Goal: Browse casually: Explore the website without a specific task or goal

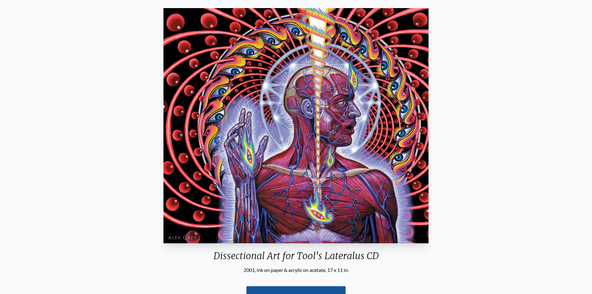
scroll to position [62, 0]
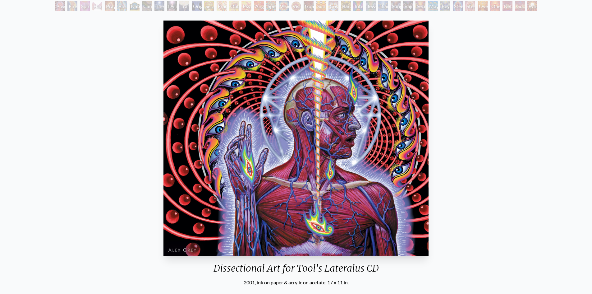
click at [372, 174] on img "82 / 133" at bounding box center [297, 138] width 266 height 235
click at [254, 169] on img "82 / 133" at bounding box center [297, 138] width 266 height 235
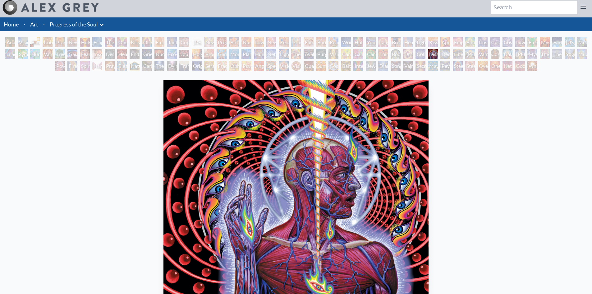
scroll to position [0, 0]
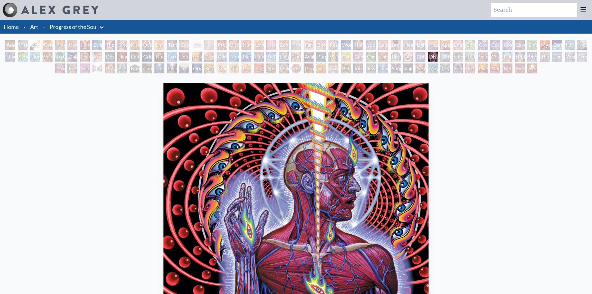
click at [488, 159] on div "Dissectional Art for Tool's Lateralus CD 2001, ink on paper & acrylic on acetat…" at bounding box center [296, 236] width 582 height 313
click at [17, 30] on li "Home" at bounding box center [10, 27] width 21 height 14
click at [81, 28] on link "Progress of the Soul" at bounding box center [74, 26] width 48 height 9
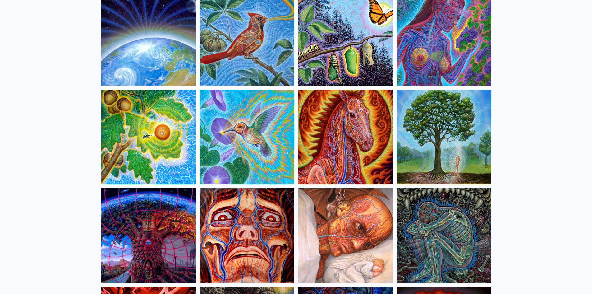
scroll to position [1213, 0]
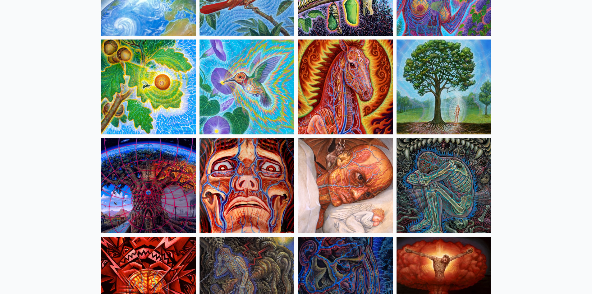
click at [345, 111] on img at bounding box center [345, 86] width 95 height 95
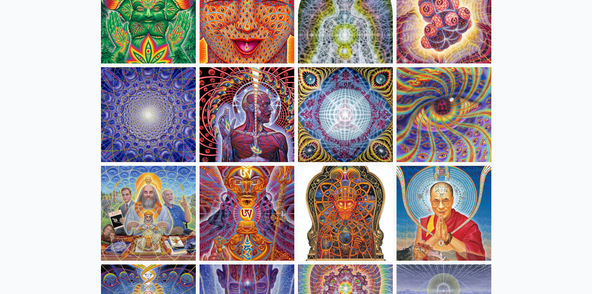
scroll to position [1990, 0]
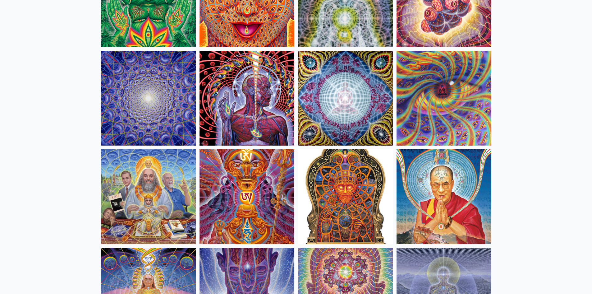
click at [127, 216] on img at bounding box center [148, 196] width 95 height 95
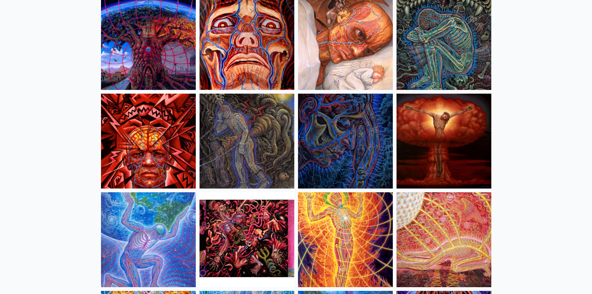
scroll to position [1368, 0]
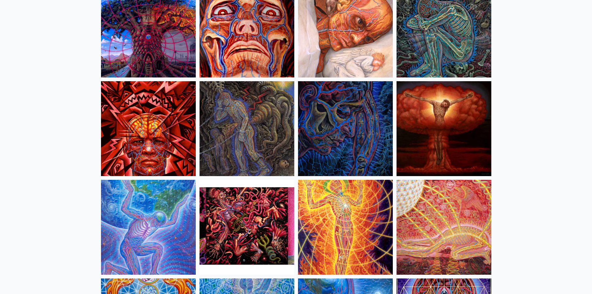
click at [127, 128] on img at bounding box center [148, 128] width 95 height 95
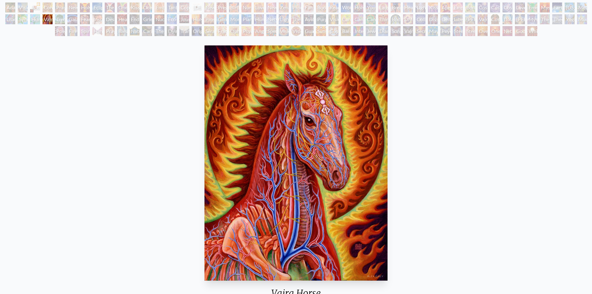
scroll to position [31, 0]
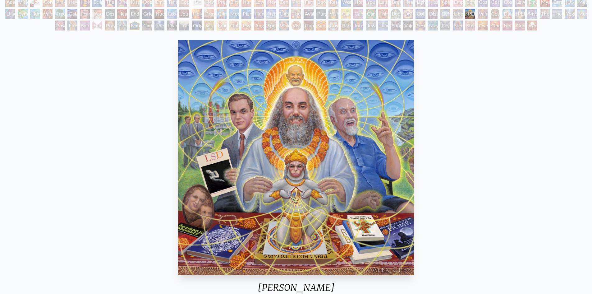
scroll to position [62, 0]
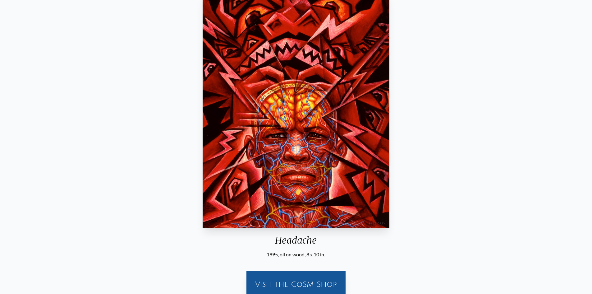
scroll to position [93, 0]
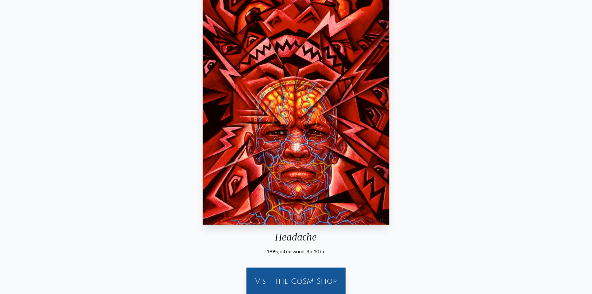
click at [331, 134] on img "57 / 133" at bounding box center [296, 106] width 187 height 235
click at [313, 171] on img "57 / 133" at bounding box center [296, 106] width 187 height 235
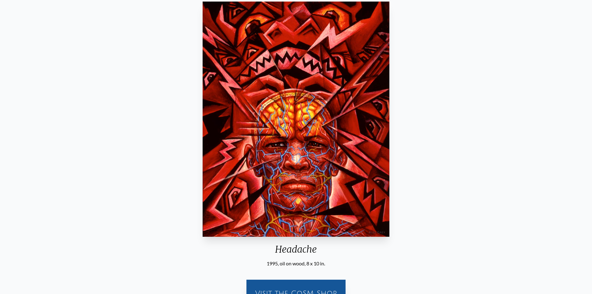
scroll to position [0, 0]
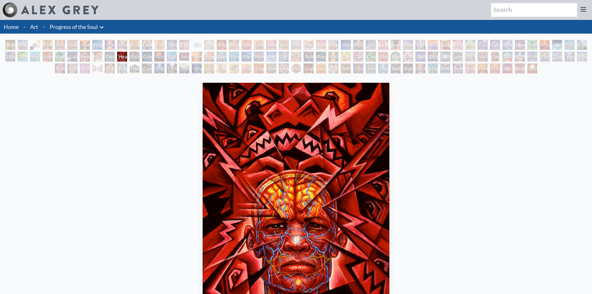
click at [433, 55] on div "Dissectional Art for Tool's Lateralus CD" at bounding box center [433, 57] width 10 height 10
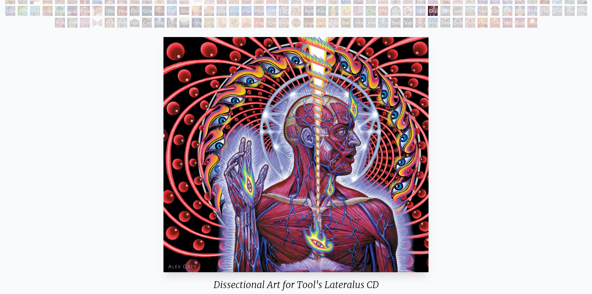
scroll to position [31, 0]
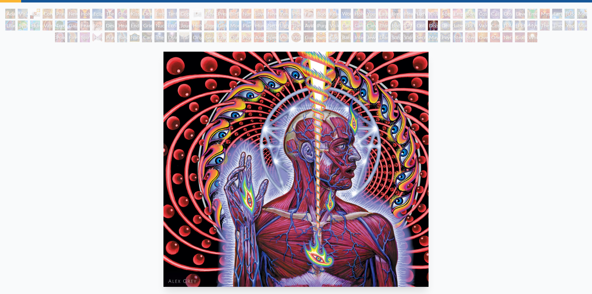
click at [234, 24] on div "Monochord" at bounding box center [234, 26] width 10 height 10
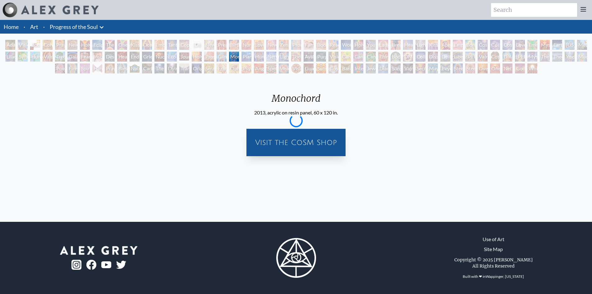
scroll to position [0, 0]
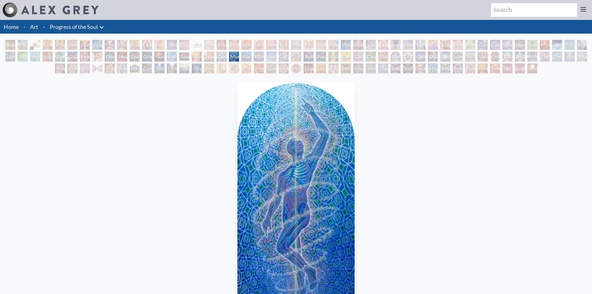
click at [296, 70] on div "Vision Crystal Tondo" at bounding box center [296, 68] width 10 height 10
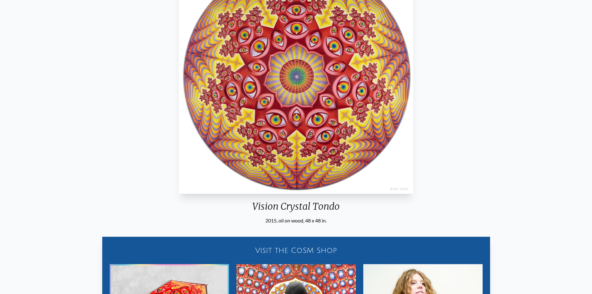
scroll to position [124, 0]
click at [238, 89] on img "114 / 133" at bounding box center [296, 75] width 234 height 235
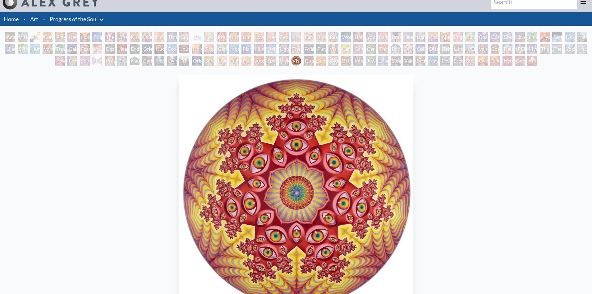
scroll to position [0, 0]
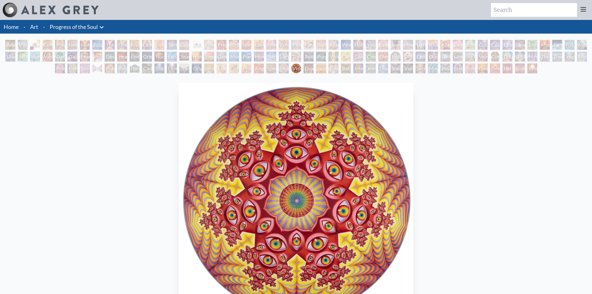
click at [14, 5] on img at bounding box center [9, 9] width 15 height 15
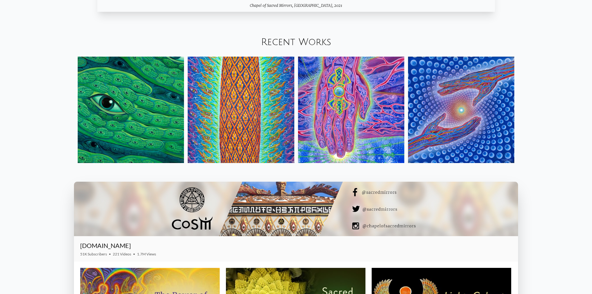
scroll to position [871, 0]
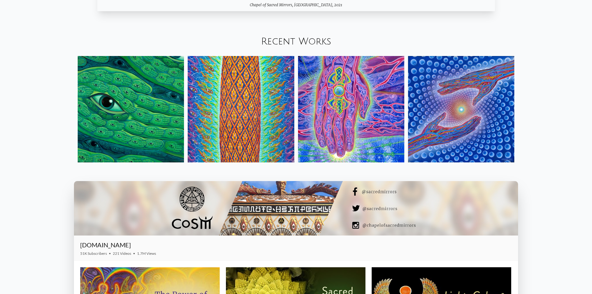
click at [147, 108] on img at bounding box center [131, 109] width 106 height 106
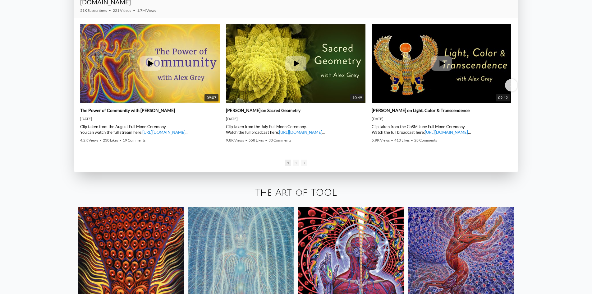
scroll to position [1088, 0]
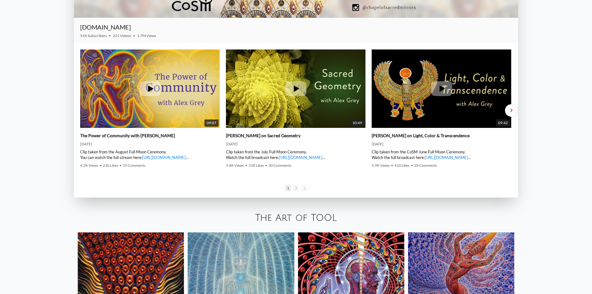
click at [508, 111] on div "Next slide" at bounding box center [511, 110] width 12 height 12
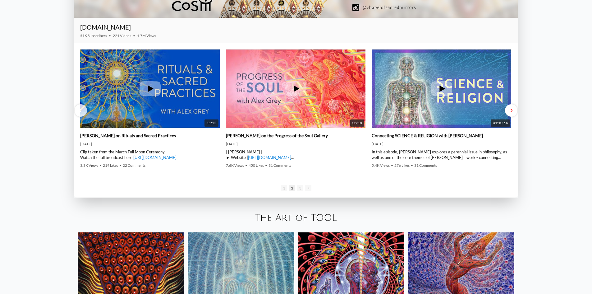
click at [510, 112] on div "Next slide" at bounding box center [511, 110] width 12 height 12
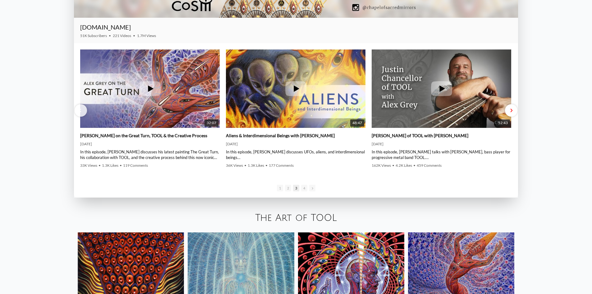
click at [510, 112] on div "Next slide" at bounding box center [511, 110] width 12 height 12
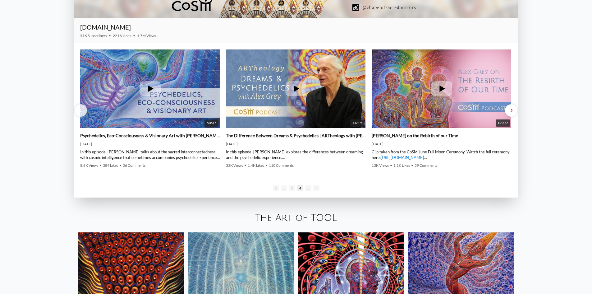
click at [510, 112] on div "Next slide" at bounding box center [511, 110] width 12 height 12
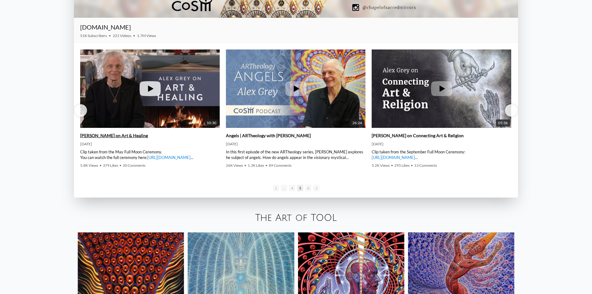
click at [87, 110] on img at bounding box center [150, 88] width 140 height 105
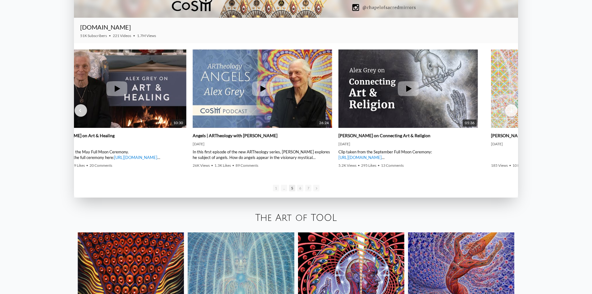
drag, startPoint x: 87, startPoint y: 110, endPoint x: 63, endPoint y: 119, distance: 26.3
click at [92, 120] on img at bounding box center [117, 88] width 140 height 105
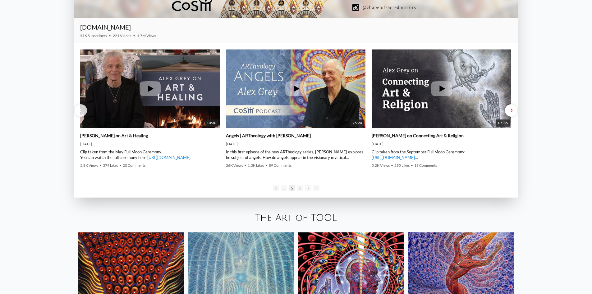
click at [514, 109] on div "Next slide" at bounding box center [511, 110] width 12 height 12
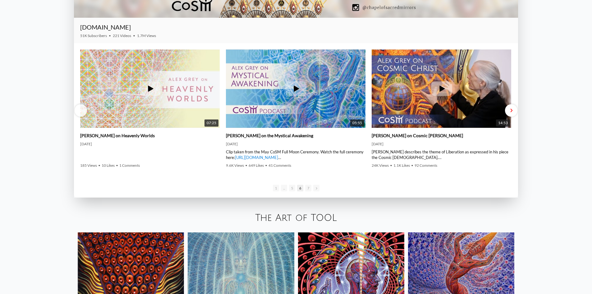
click at [512, 110] on span "Next slide" at bounding box center [511, 110] width 2 height 5
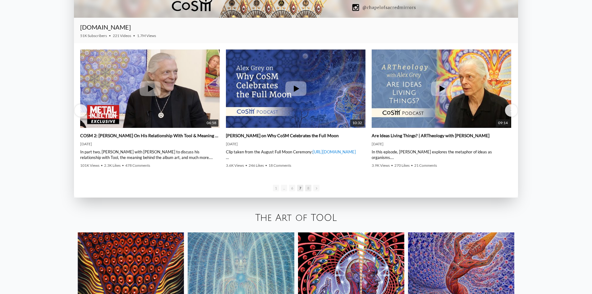
click at [310, 188] on span "8" at bounding box center [308, 188] width 6 height 7
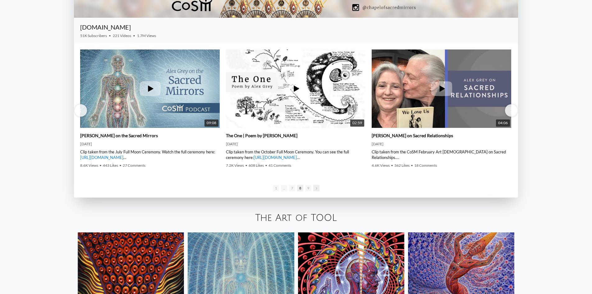
click at [317, 188] on span "Go to next slide" at bounding box center [316, 188] width 6 height 7
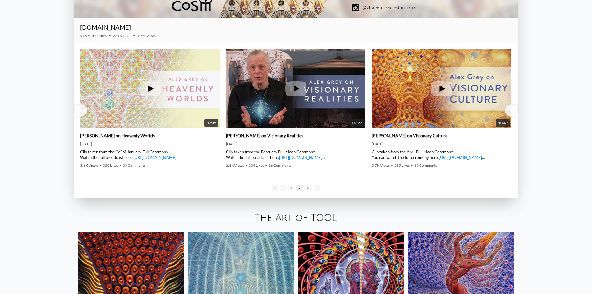
click at [317, 188] on span "Go to next slide" at bounding box center [317, 188] width 6 height 7
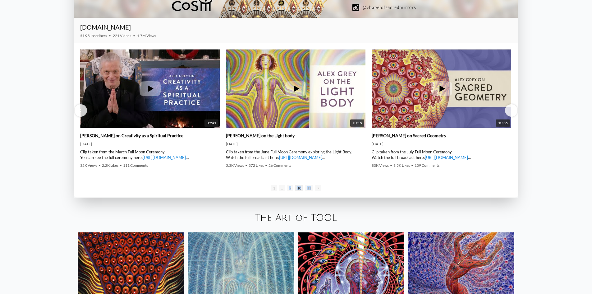
click at [317, 188] on span "Go to next slide" at bounding box center [318, 188] width 6 height 7
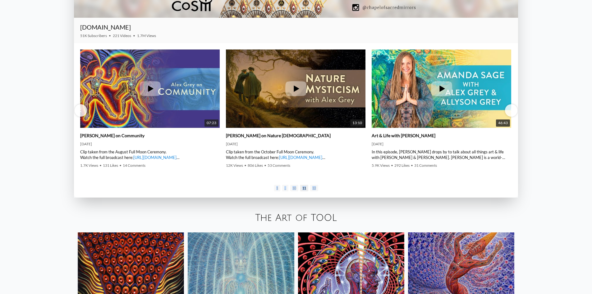
click at [317, 188] on span "12" at bounding box center [314, 188] width 8 height 7
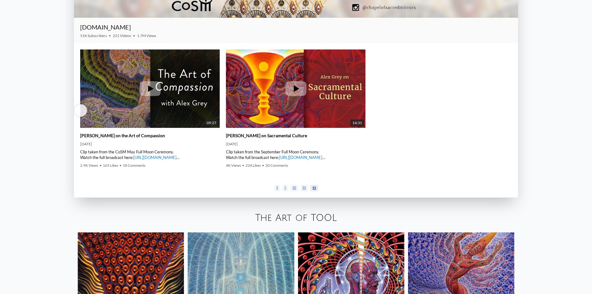
click at [317, 188] on span "12" at bounding box center [314, 188] width 8 height 7
click at [337, 191] on div "1 ... ... ... ... ... ... ... ... 10 11 12" at bounding box center [296, 188] width 444 height 20
click at [282, 190] on span "..." at bounding box center [285, 188] width 6 height 7
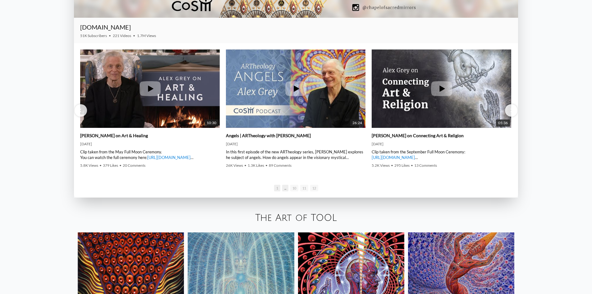
click at [280, 190] on span "1" at bounding box center [277, 188] width 6 height 7
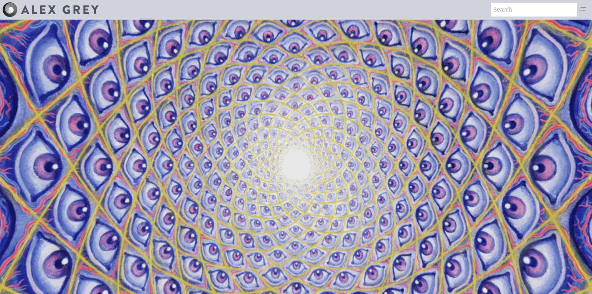
scroll to position [0, 0]
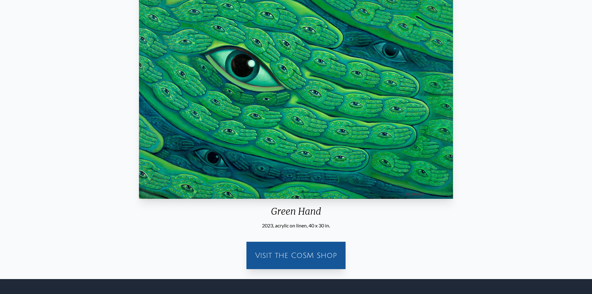
scroll to position [90, 0]
